Goal: Task Accomplishment & Management: Complete application form

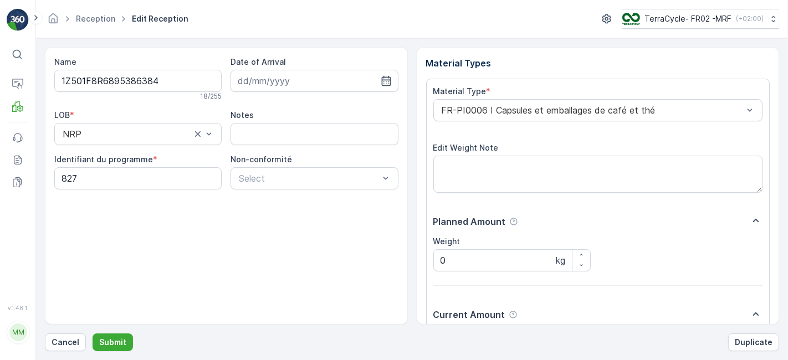
scroll to position [136, 0]
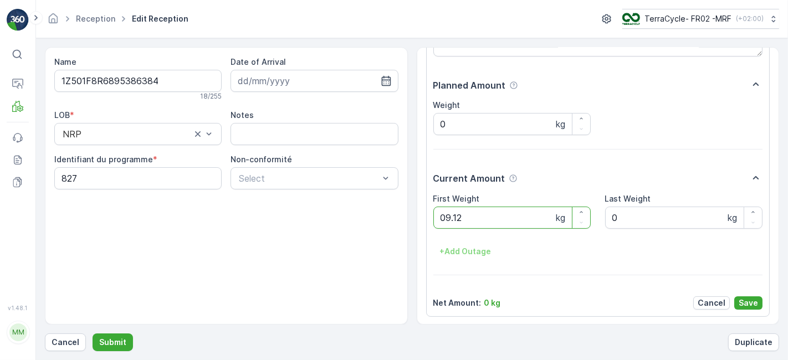
click at [93, 333] on button "Submit" at bounding box center [113, 342] width 40 height 18
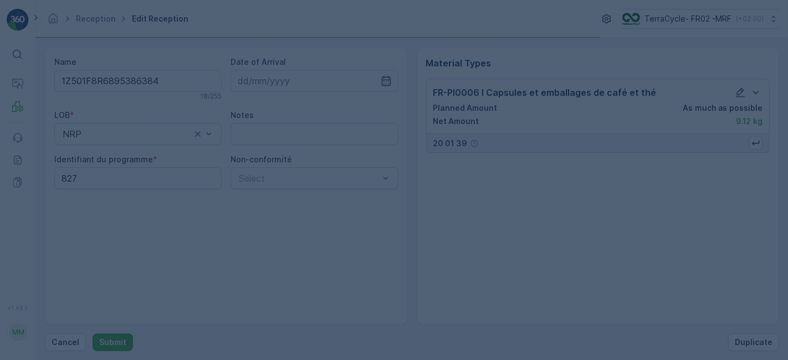
scroll to position [0, 0]
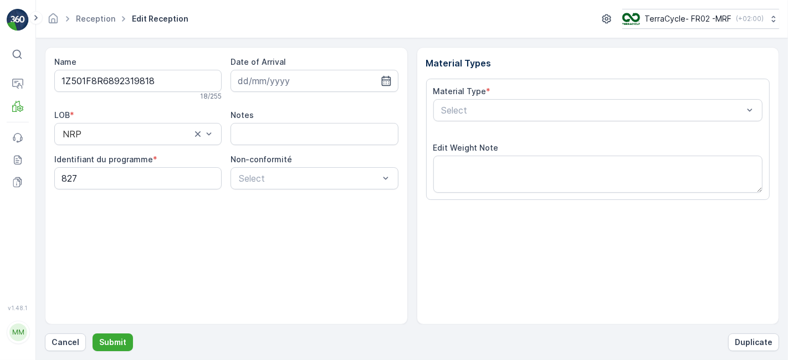
scroll to position [136, 0]
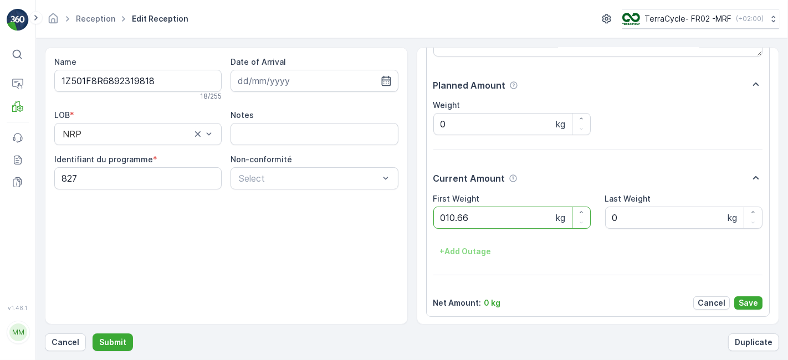
click at [93, 333] on button "Submit" at bounding box center [113, 342] width 40 height 18
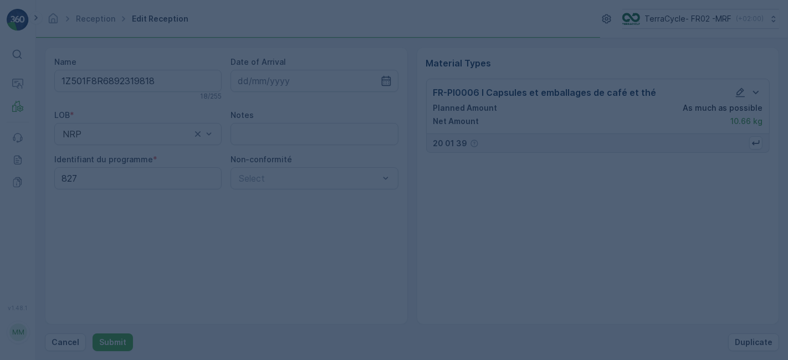
scroll to position [0, 0]
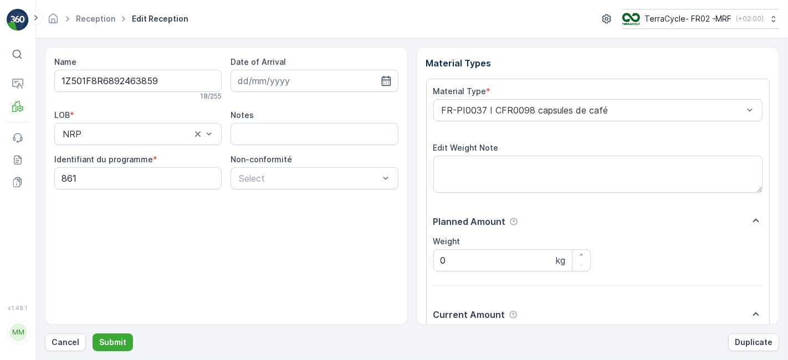
scroll to position [136, 0]
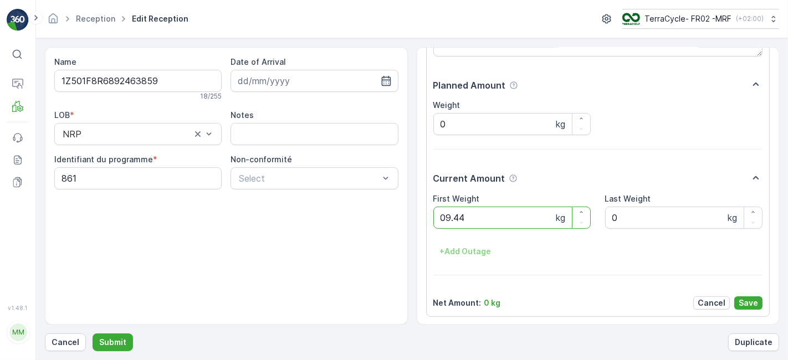
click at [93, 333] on button "Submit" at bounding box center [113, 342] width 40 height 18
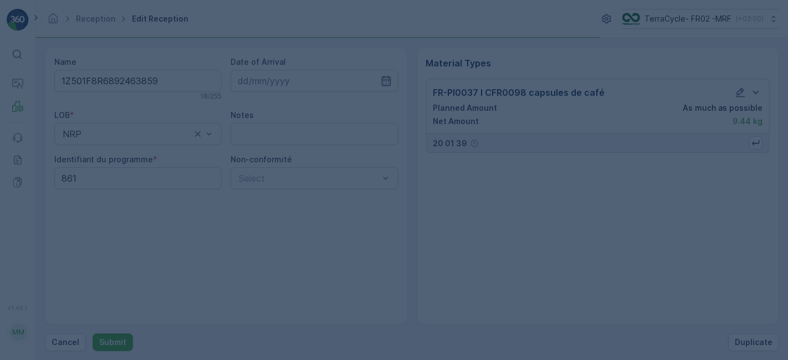
scroll to position [0, 0]
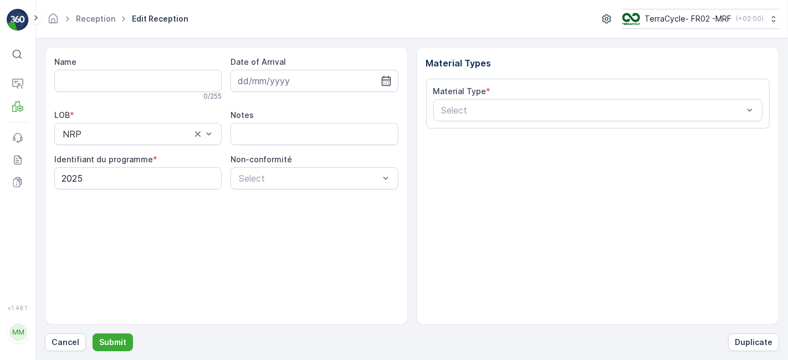
type input "1Z501F8R6899458110"
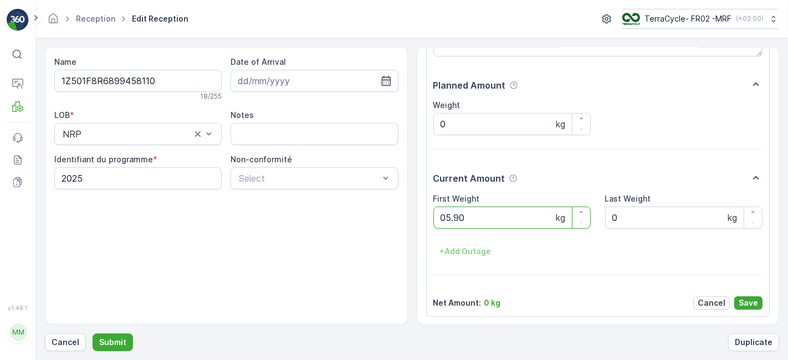
click at [93, 333] on button "Submit" at bounding box center [113, 342] width 40 height 18
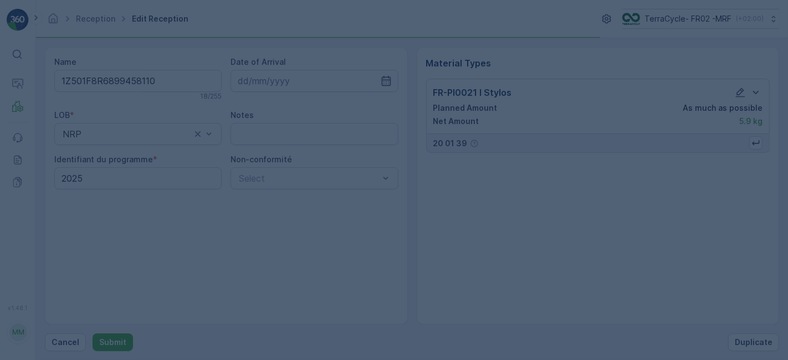
scroll to position [0, 0]
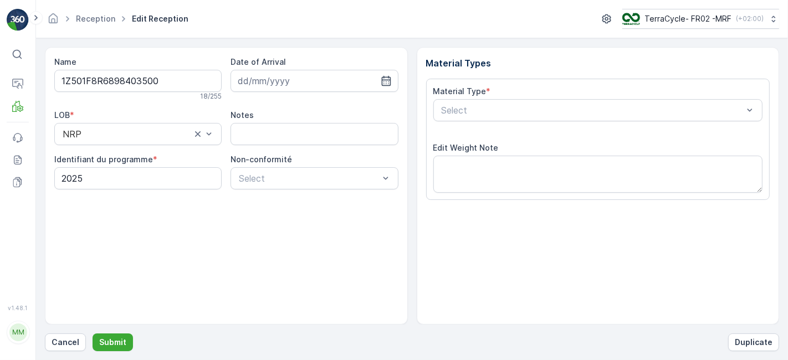
scroll to position [136, 0]
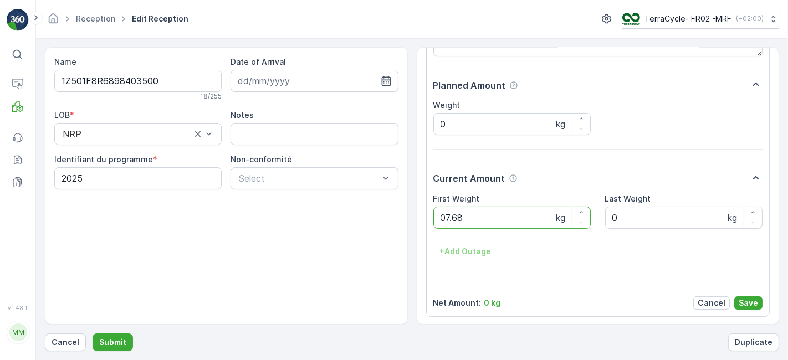
click at [93, 333] on button "Submit" at bounding box center [113, 342] width 40 height 18
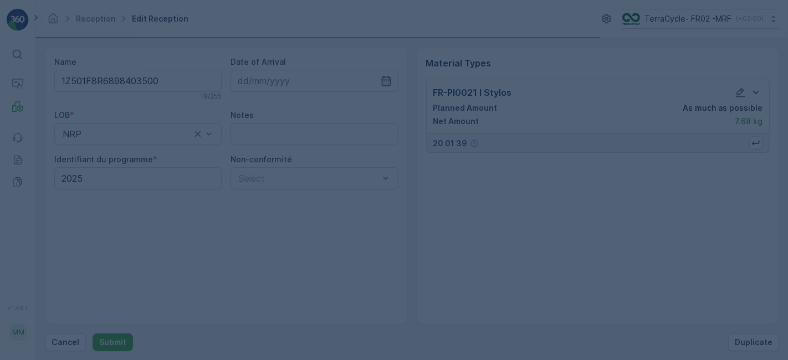
scroll to position [0, 0]
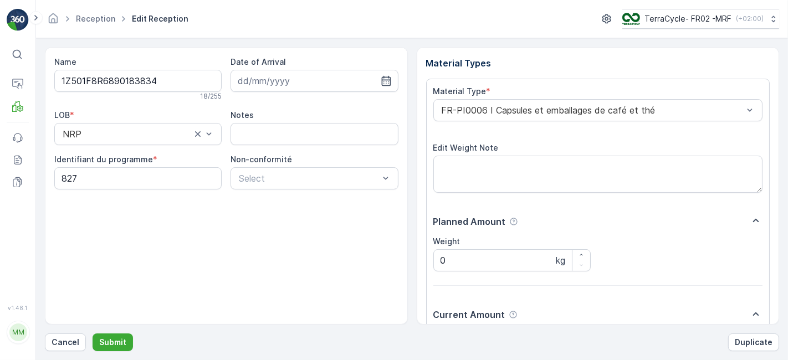
scroll to position [136, 0]
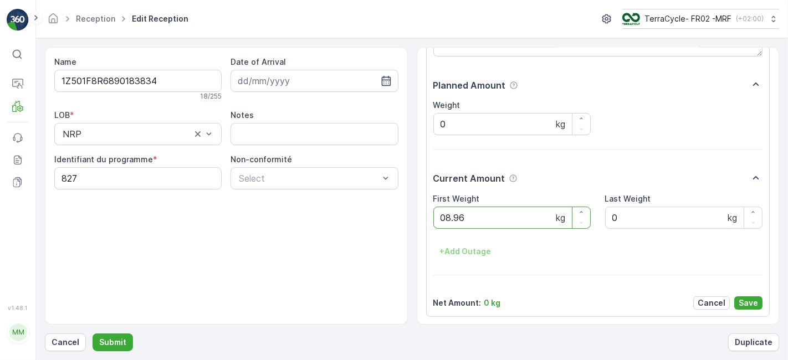
click at [93, 333] on button "Submit" at bounding box center [113, 342] width 40 height 18
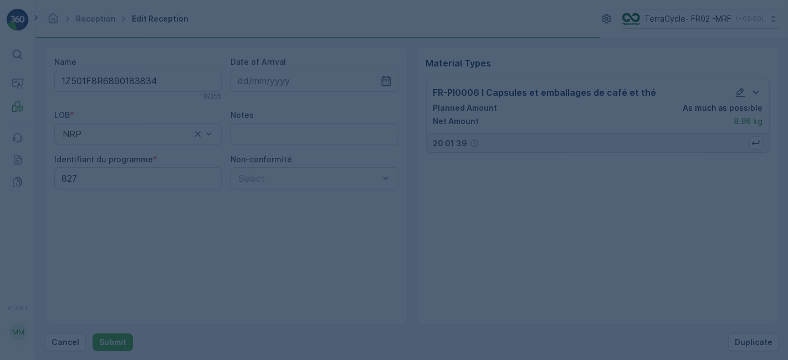
scroll to position [0, 0]
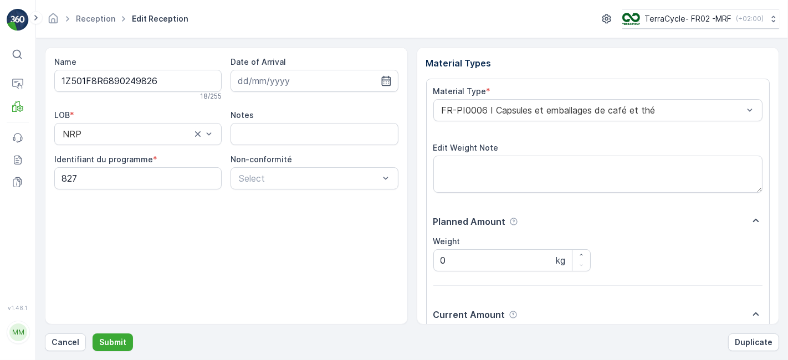
scroll to position [136, 0]
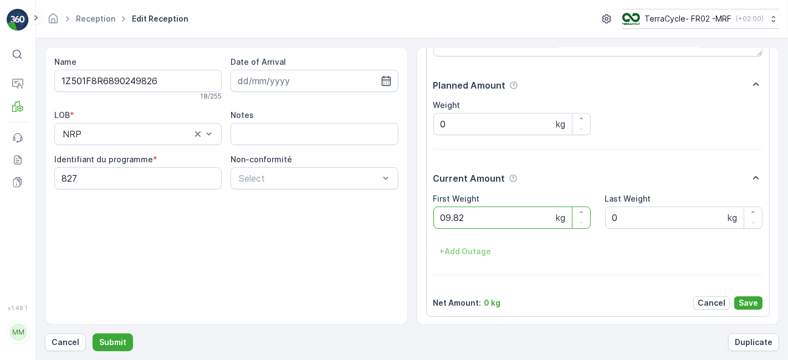
click at [93, 333] on button "Submit" at bounding box center [113, 342] width 40 height 18
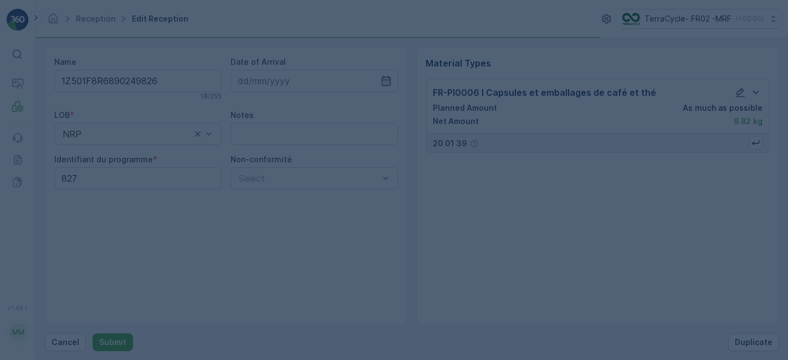
scroll to position [0, 0]
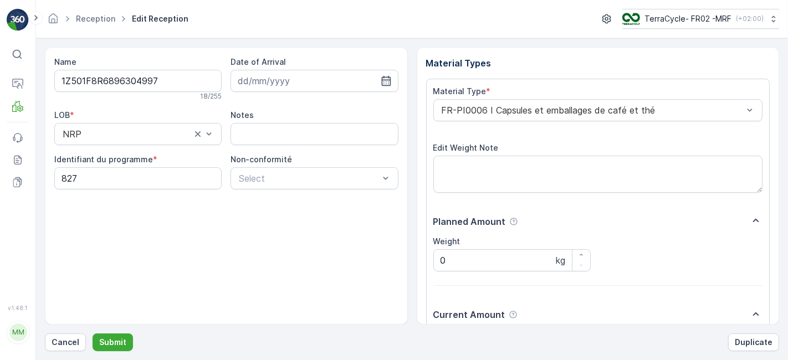
scroll to position [136, 0]
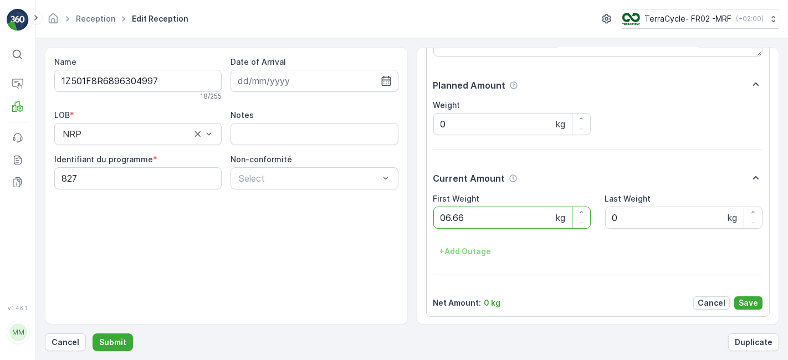
click at [93, 333] on button "Submit" at bounding box center [113, 342] width 40 height 18
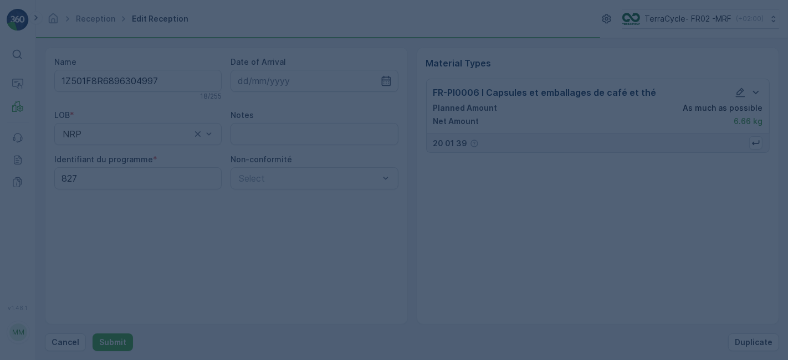
scroll to position [0, 0]
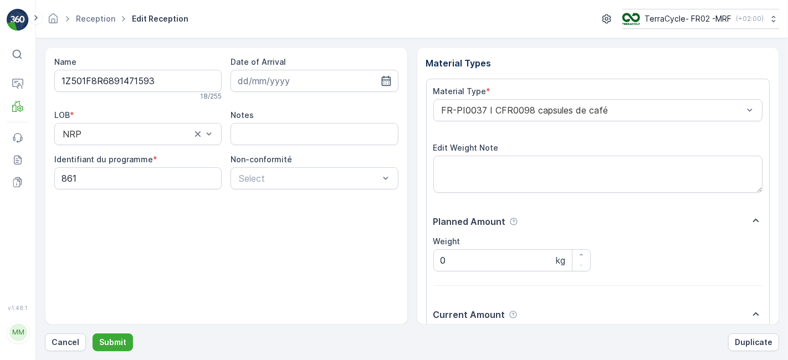
scroll to position [136, 0]
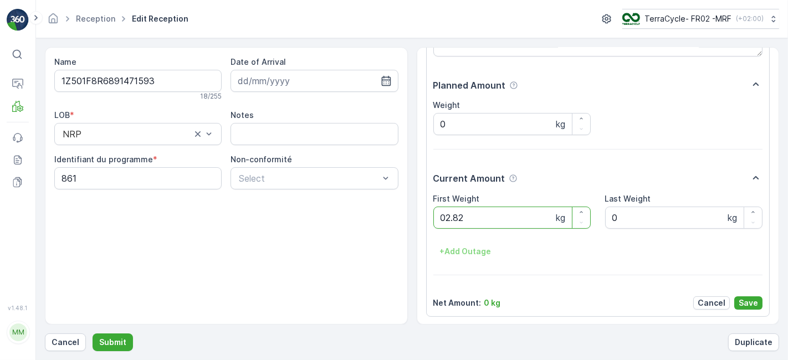
click at [93, 333] on button "Submit" at bounding box center [113, 342] width 40 height 18
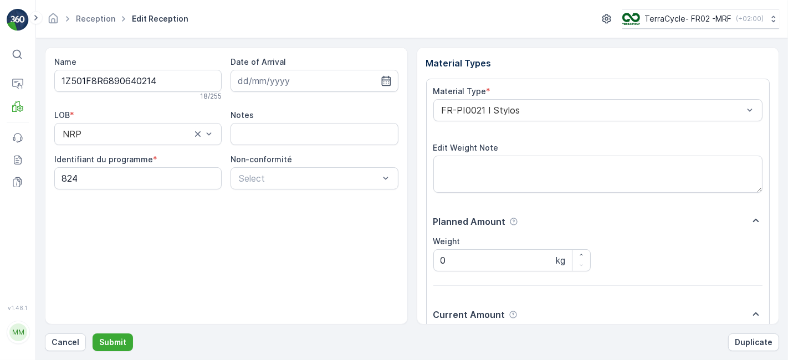
scroll to position [136, 0]
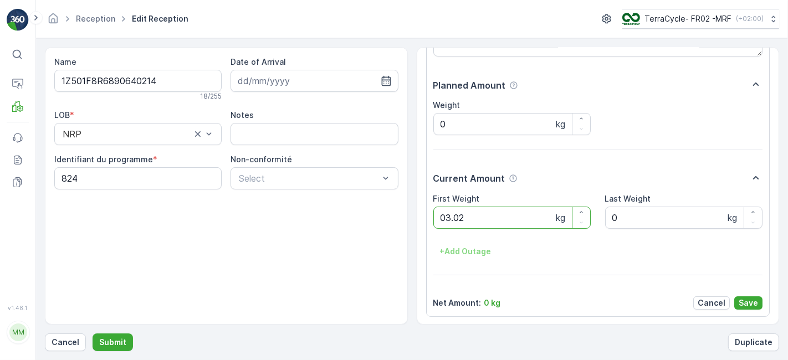
click at [93, 333] on button "Submit" at bounding box center [113, 342] width 40 height 18
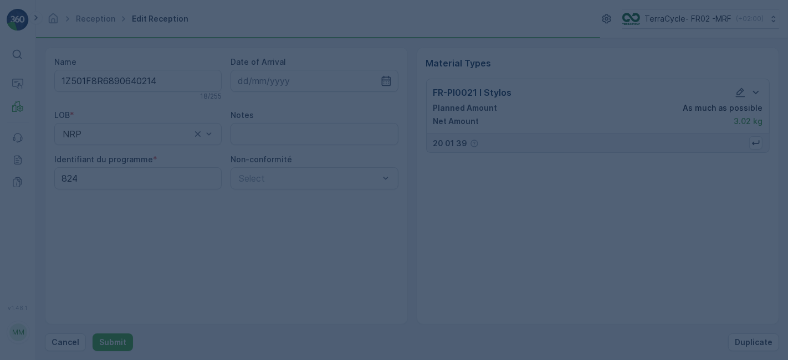
scroll to position [0, 0]
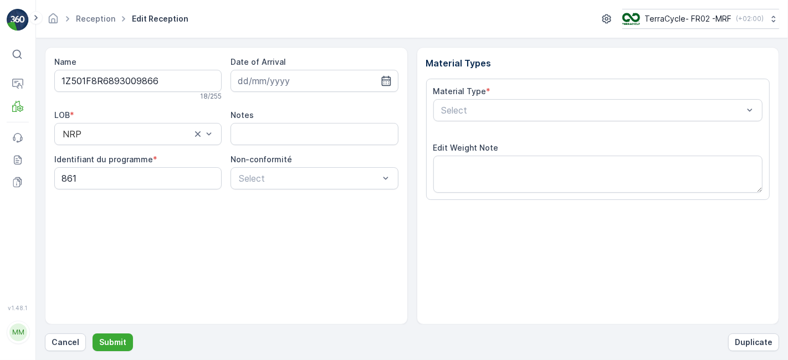
scroll to position [136, 0]
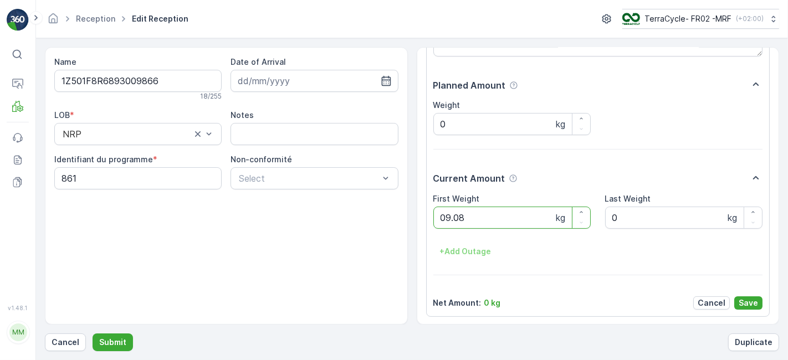
click at [93, 333] on button "Submit" at bounding box center [113, 342] width 40 height 18
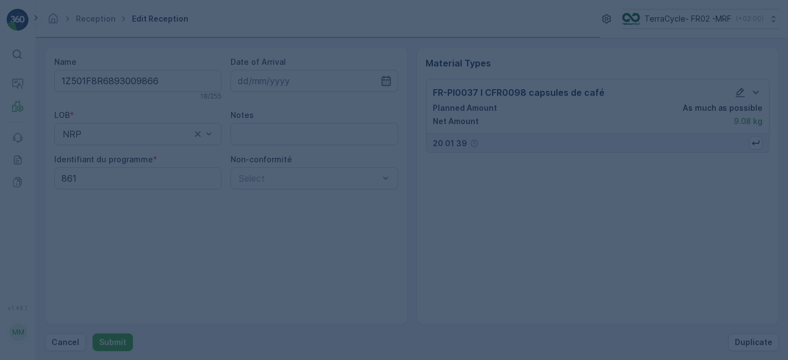
scroll to position [0, 0]
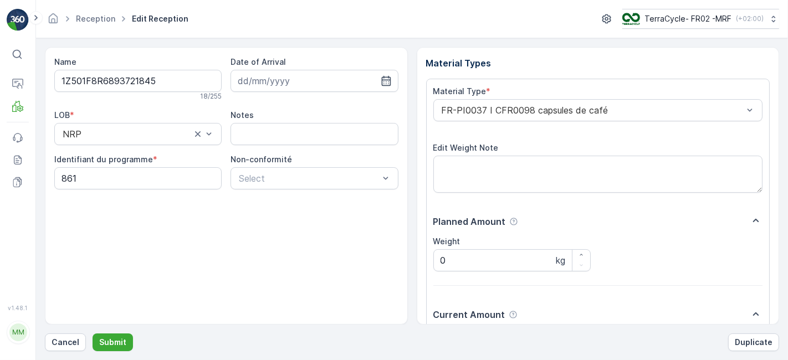
scroll to position [136, 0]
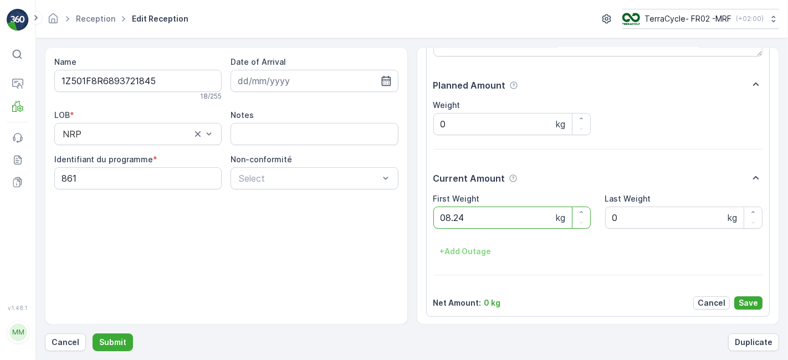
click at [93, 333] on button "Submit" at bounding box center [113, 342] width 40 height 18
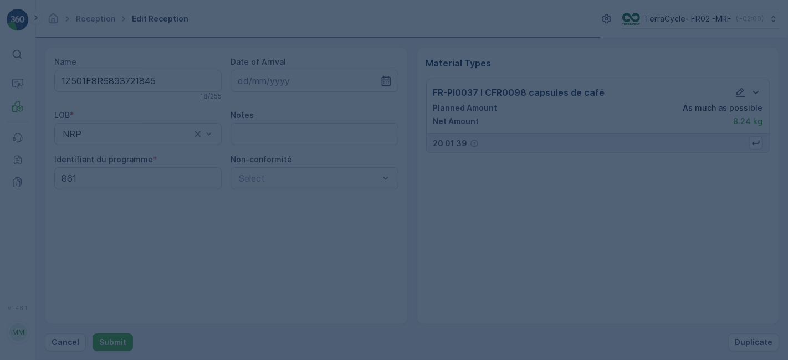
scroll to position [0, 0]
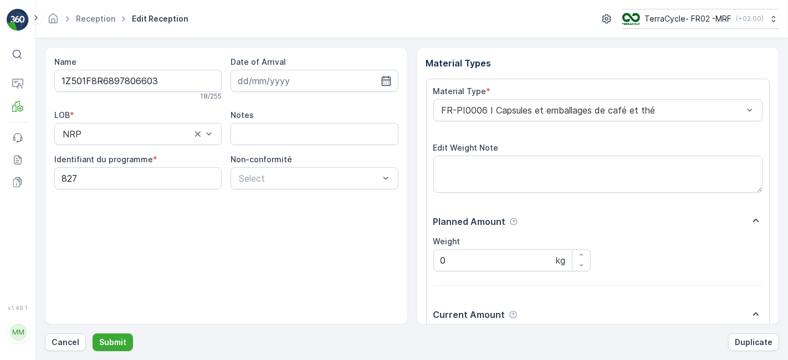
scroll to position [136, 0]
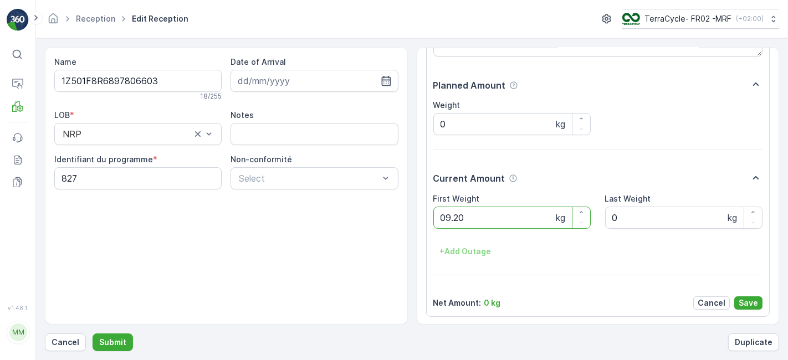
click at [93, 333] on button "Submit" at bounding box center [113, 342] width 40 height 18
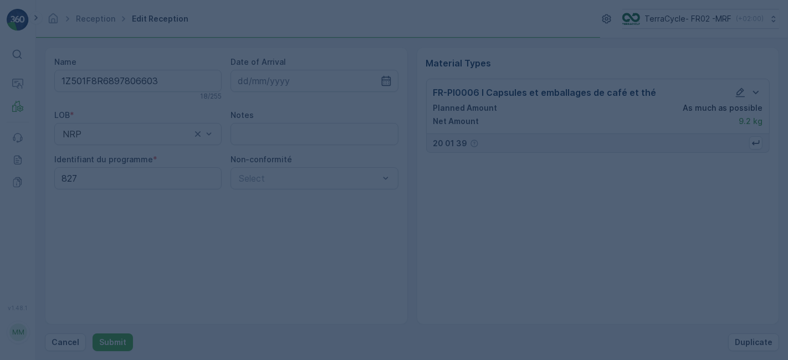
scroll to position [0, 0]
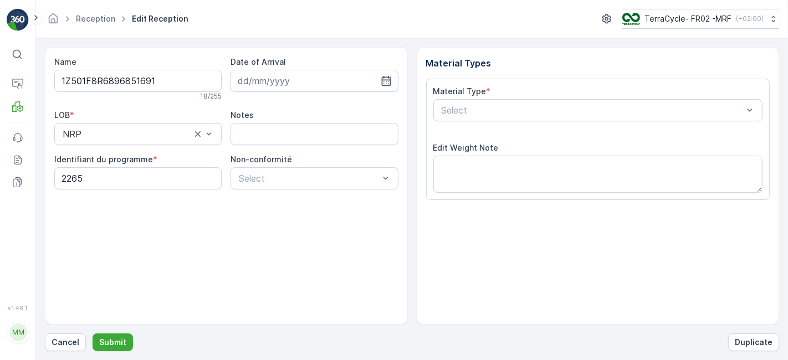
scroll to position [136, 0]
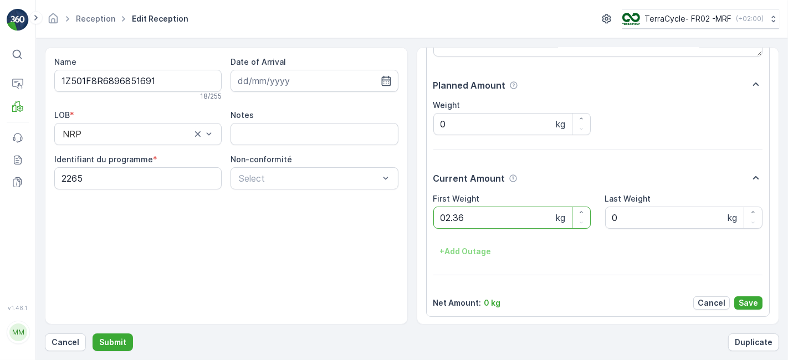
click at [93, 333] on button "Submit" at bounding box center [113, 342] width 40 height 18
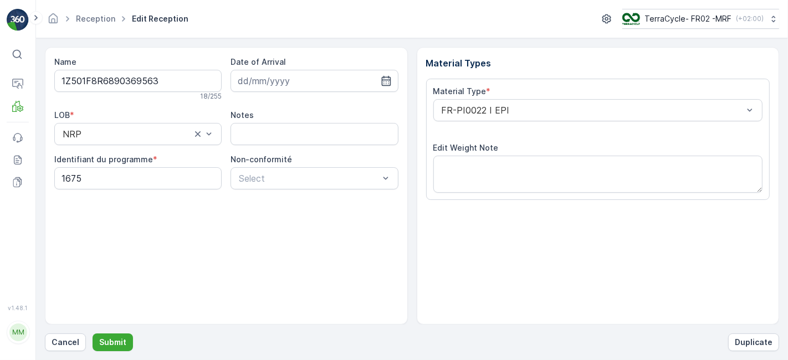
scroll to position [136, 0]
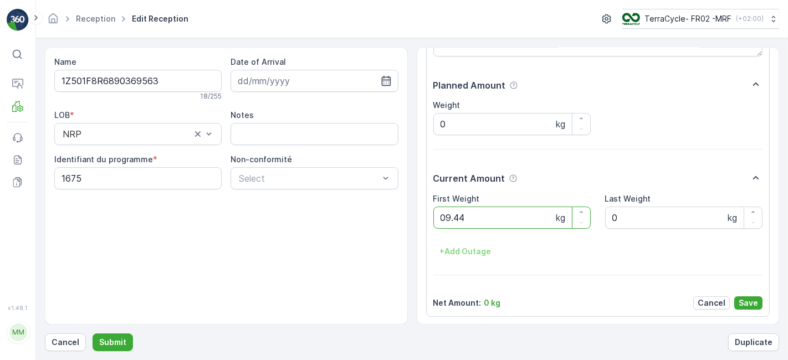
click at [93, 333] on button "Submit" at bounding box center [113, 342] width 40 height 18
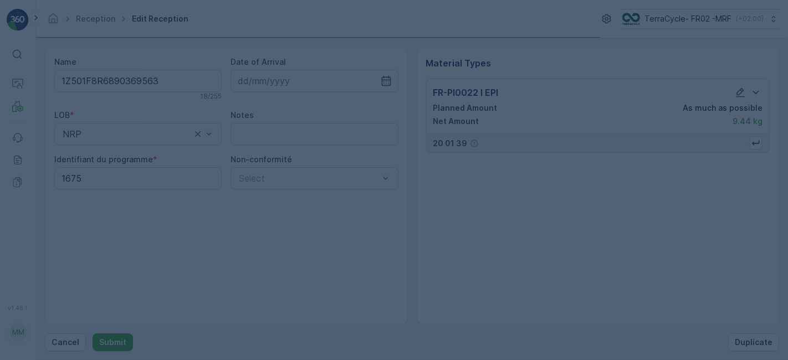
scroll to position [0, 0]
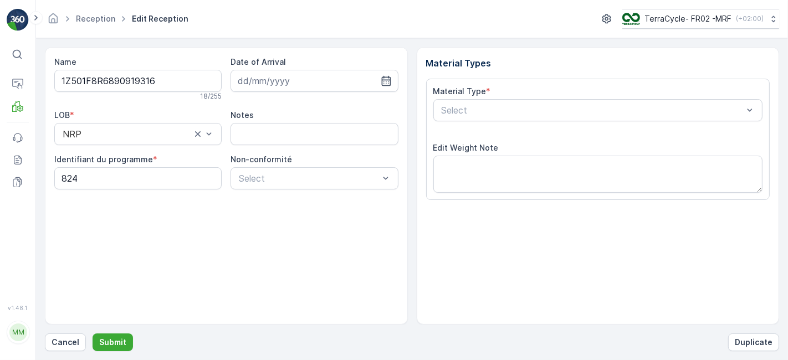
scroll to position [136, 0]
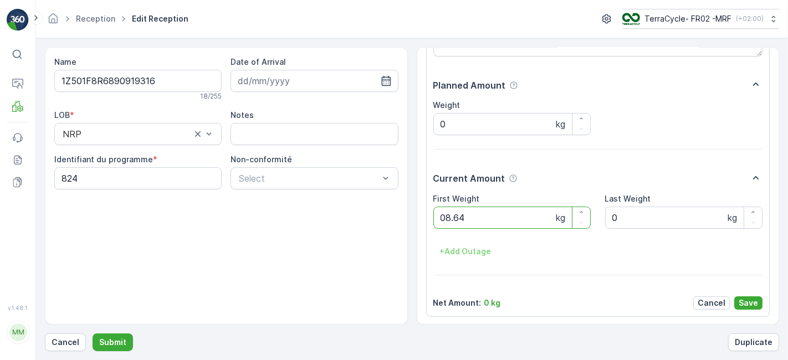
click at [93, 333] on button "Submit" at bounding box center [113, 342] width 40 height 18
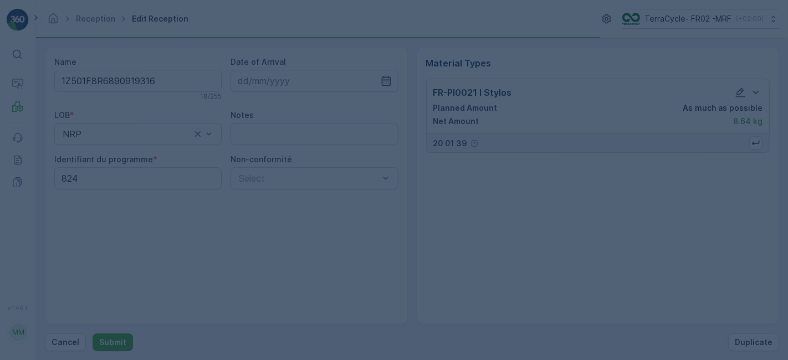
scroll to position [0, 0]
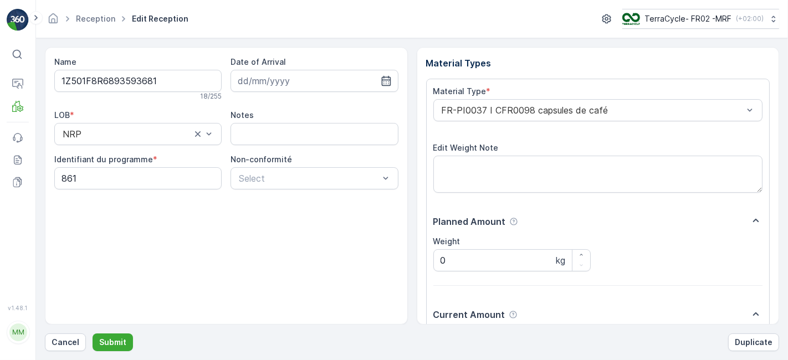
scroll to position [136, 0]
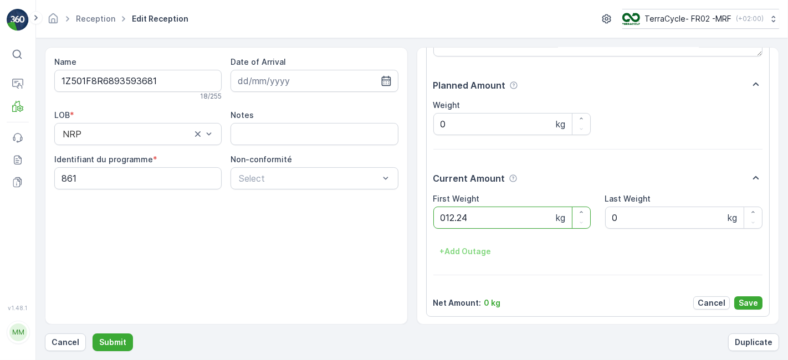
click at [93, 333] on button "Submit" at bounding box center [113, 342] width 40 height 18
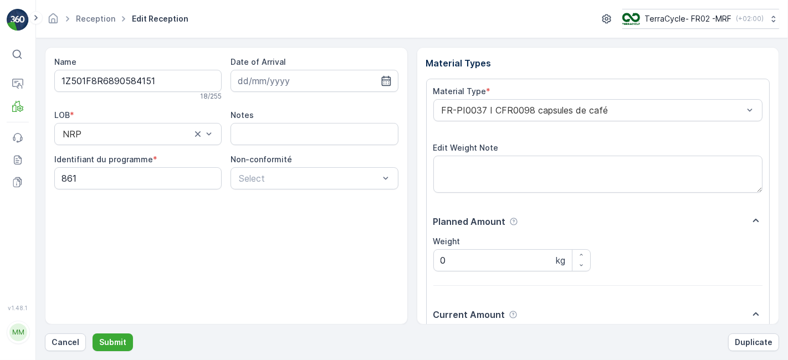
scroll to position [136, 0]
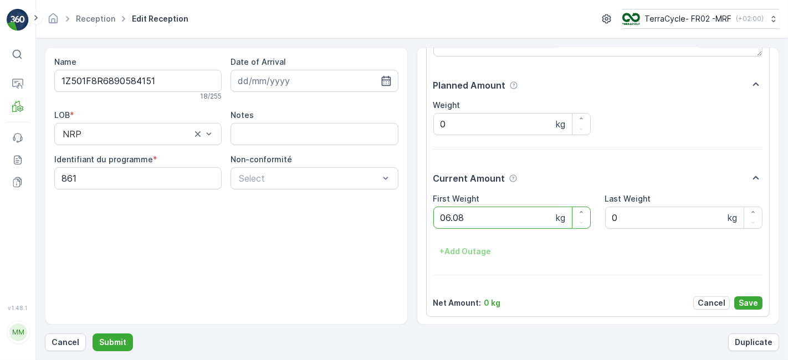
click at [93, 333] on button "Submit" at bounding box center [113, 342] width 40 height 18
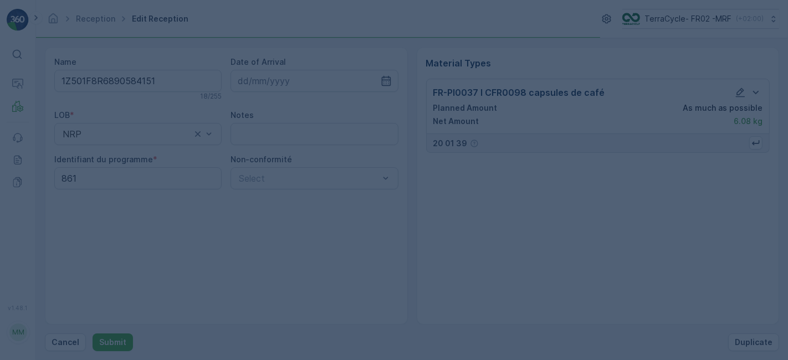
scroll to position [0, 0]
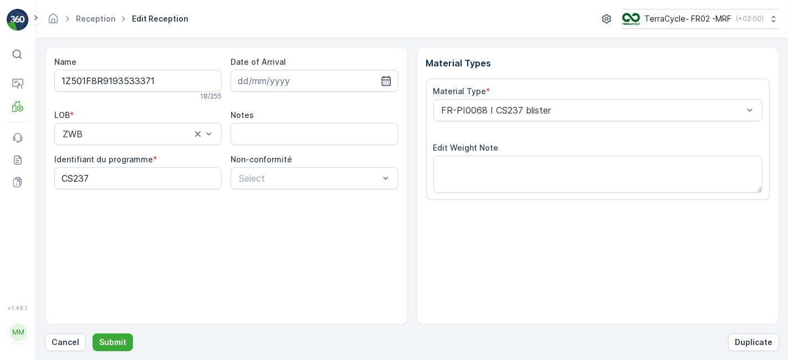
scroll to position [136, 0]
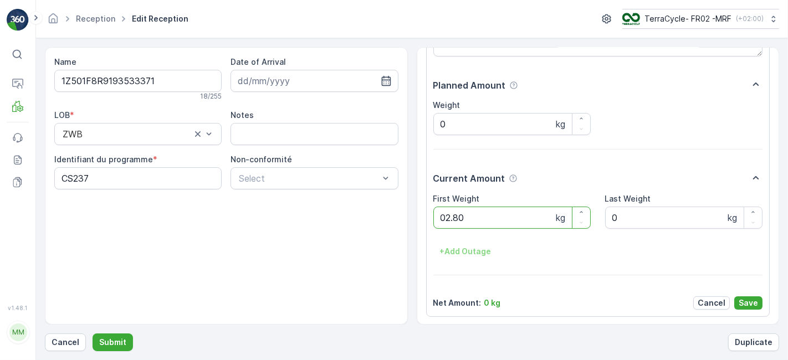
click at [93, 333] on button "Submit" at bounding box center [113, 342] width 40 height 18
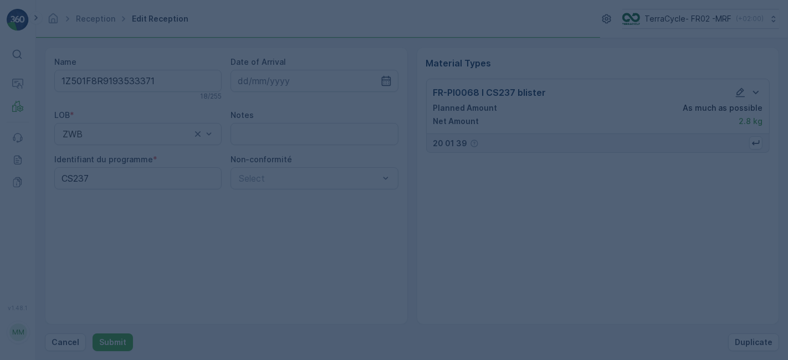
scroll to position [0, 0]
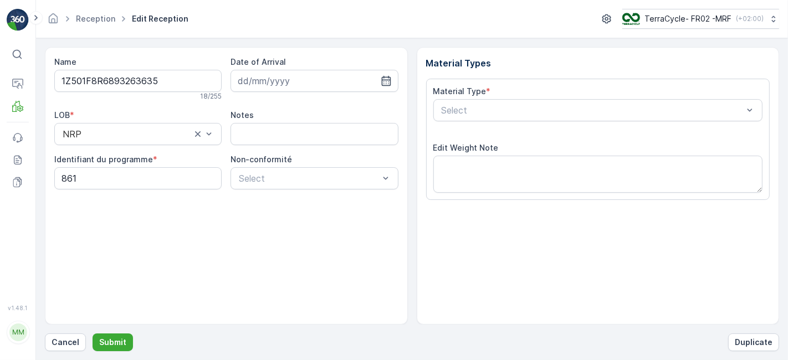
scroll to position [136, 0]
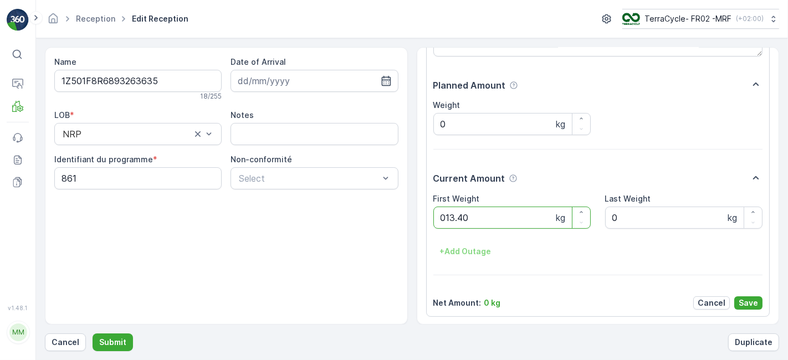
click at [93, 333] on button "Submit" at bounding box center [113, 342] width 40 height 18
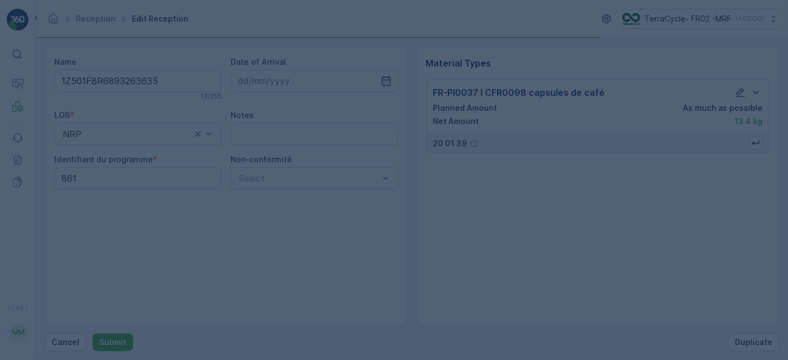
scroll to position [0, 0]
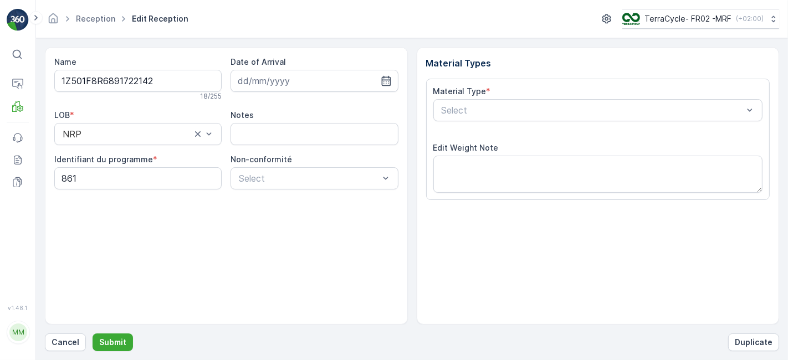
scroll to position [136, 0]
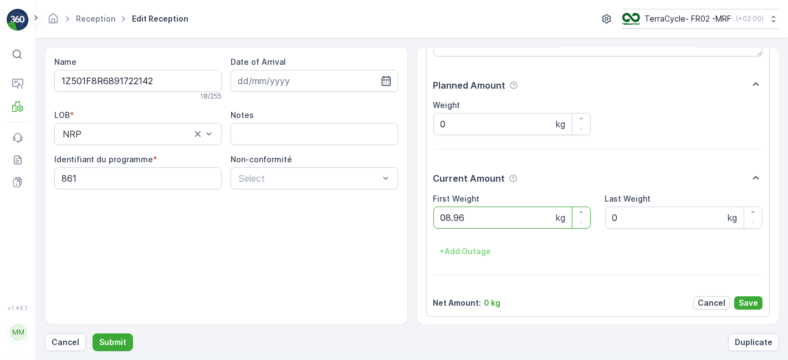
click at [93, 333] on button "Submit" at bounding box center [113, 342] width 40 height 18
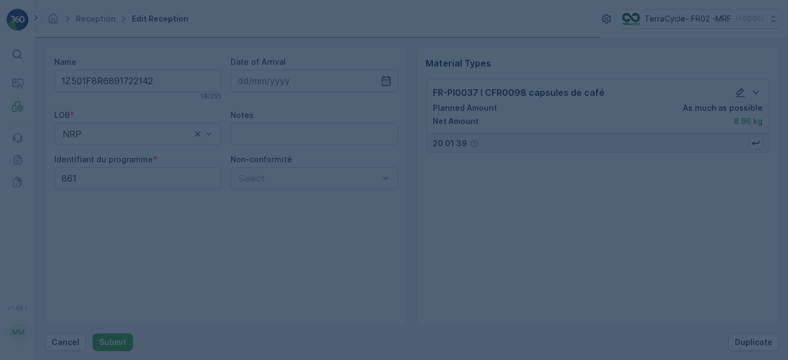
scroll to position [0, 0]
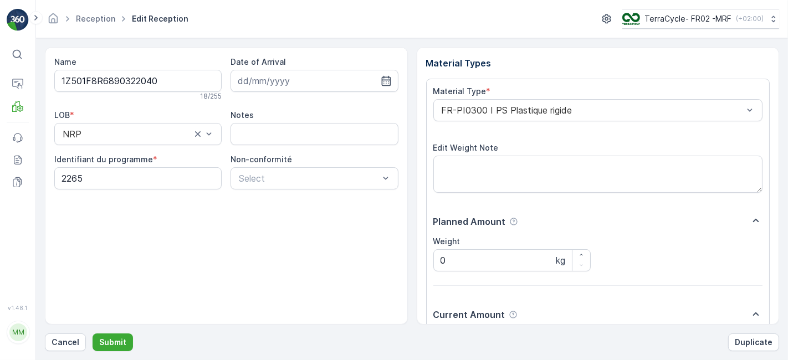
scroll to position [136, 0]
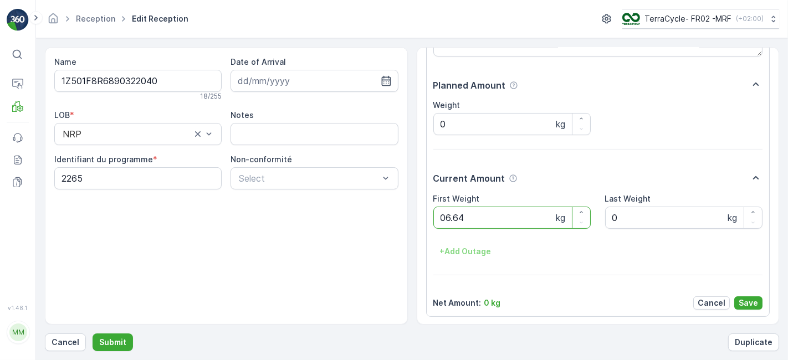
click at [93, 333] on button "Submit" at bounding box center [113, 342] width 40 height 18
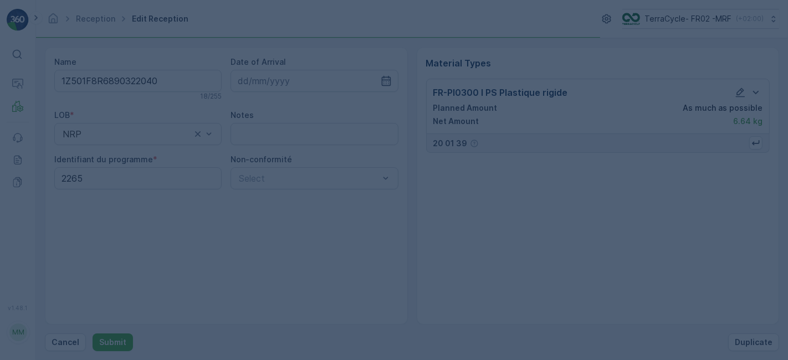
scroll to position [0, 0]
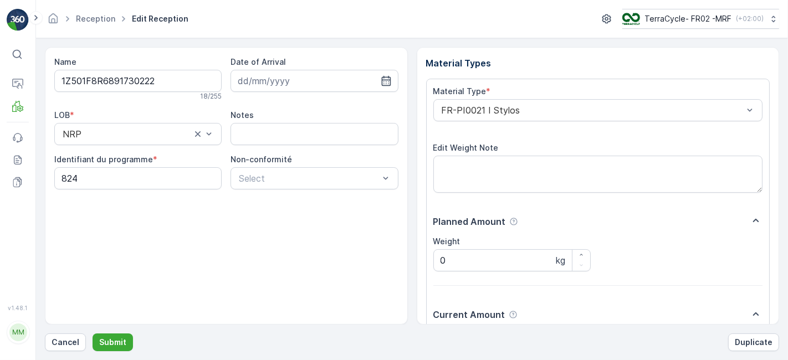
scroll to position [136, 0]
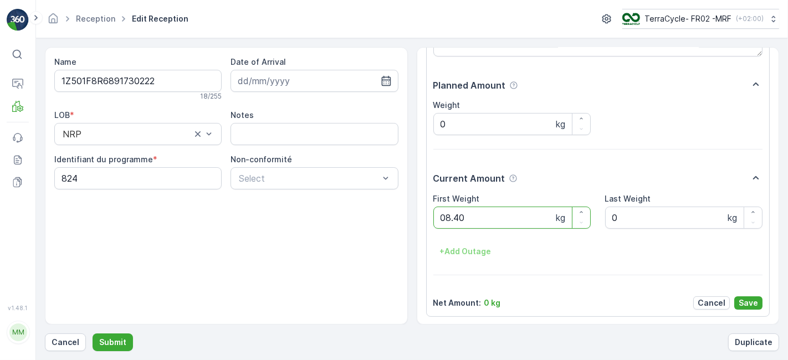
click at [93, 333] on button "Submit" at bounding box center [113, 342] width 40 height 18
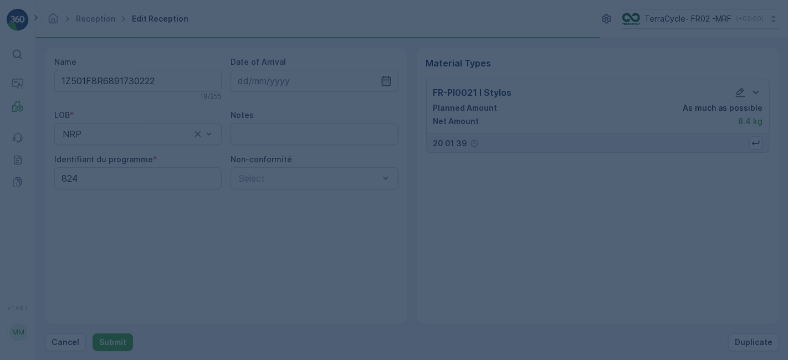
scroll to position [0, 0]
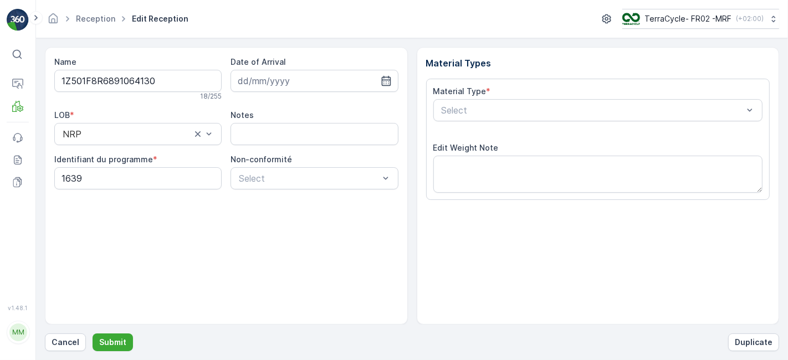
scroll to position [136, 0]
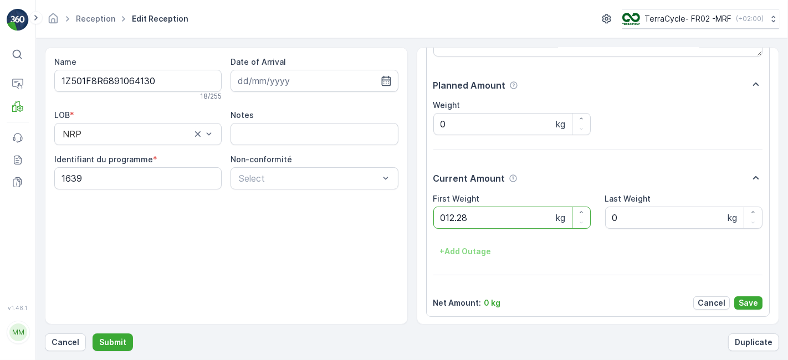
click at [93, 333] on button "Submit" at bounding box center [113, 342] width 40 height 18
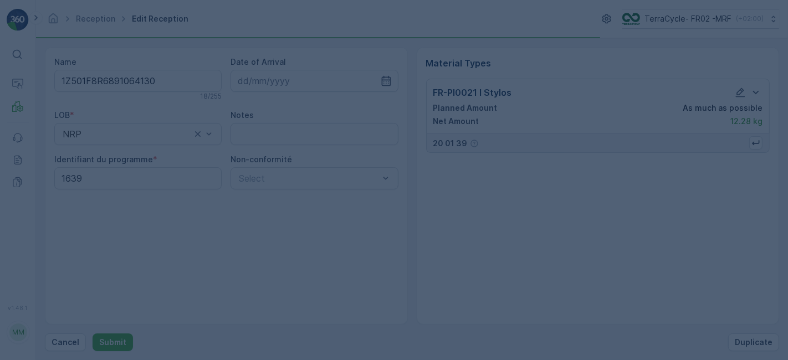
scroll to position [0, 0]
